Goal: Check status: Check status

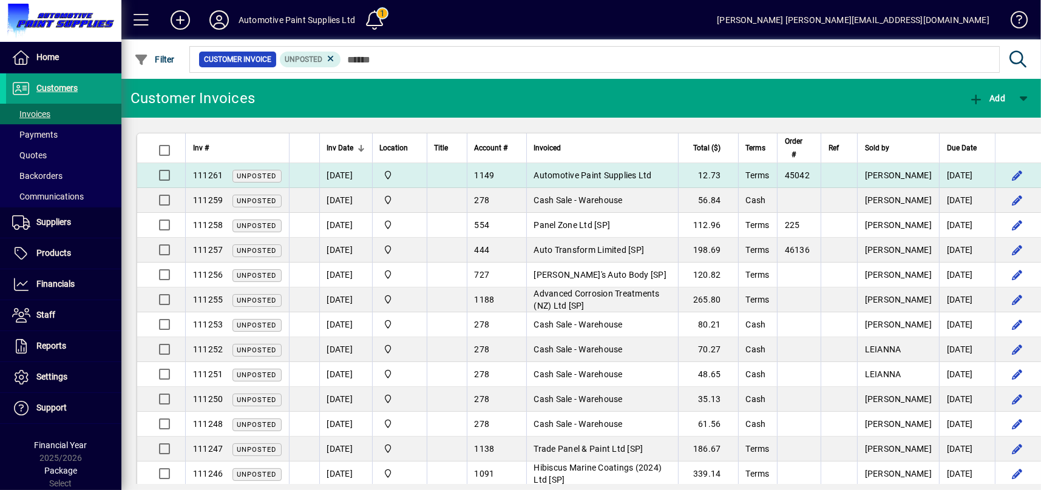
click at [591, 165] on td "Automotive Paint Supplies Ltd" at bounding box center [602, 175] width 152 height 25
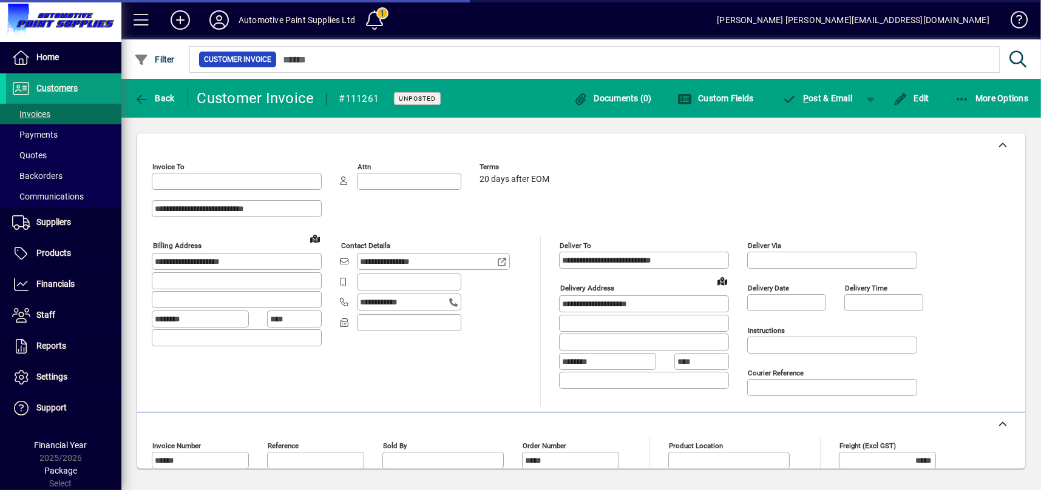
type input "**********"
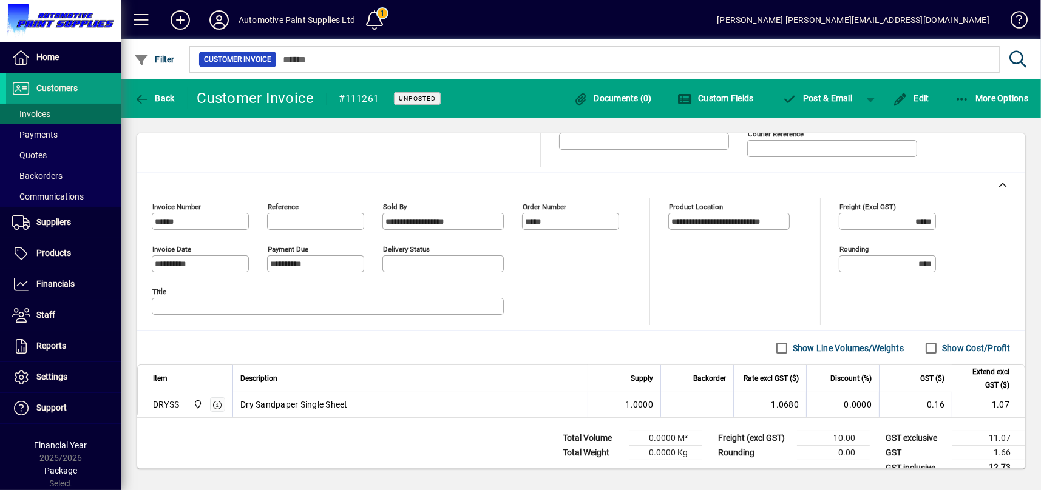
scroll to position [243, 0]
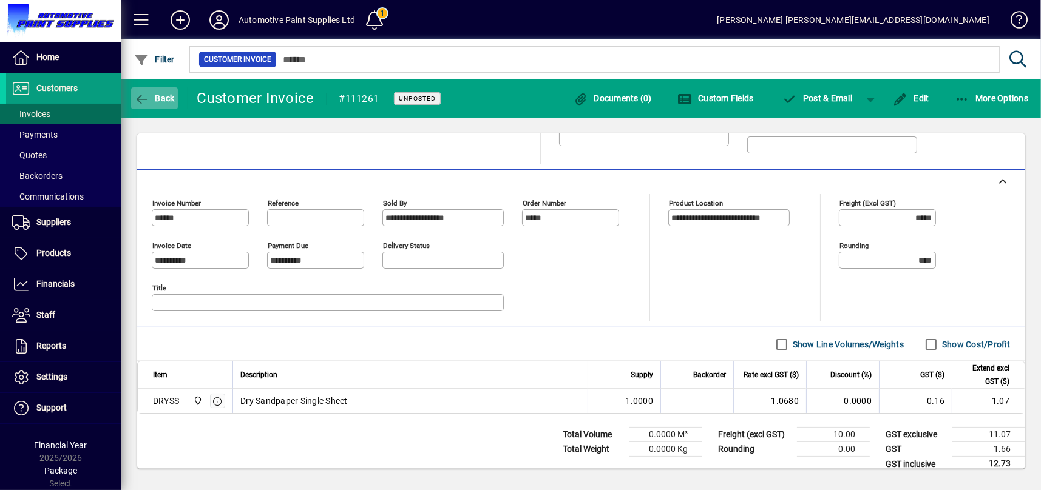
click at [157, 96] on span "Back" at bounding box center [154, 98] width 41 height 10
